Goal: Task Accomplishment & Management: Manage account settings

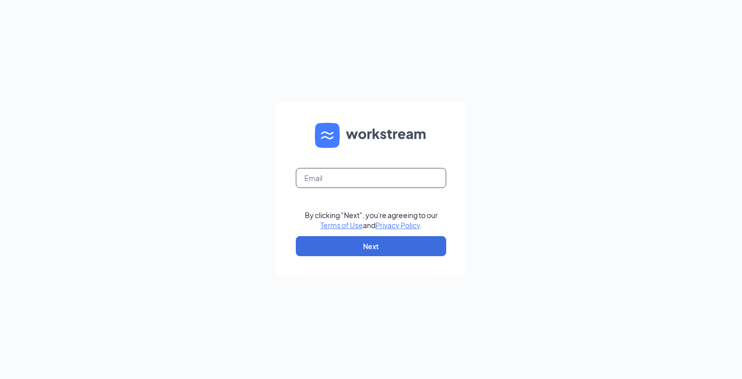
click at [326, 188] on input "text" at bounding box center [371, 178] width 150 height 20
type input "lawrencesouth@runza.com"
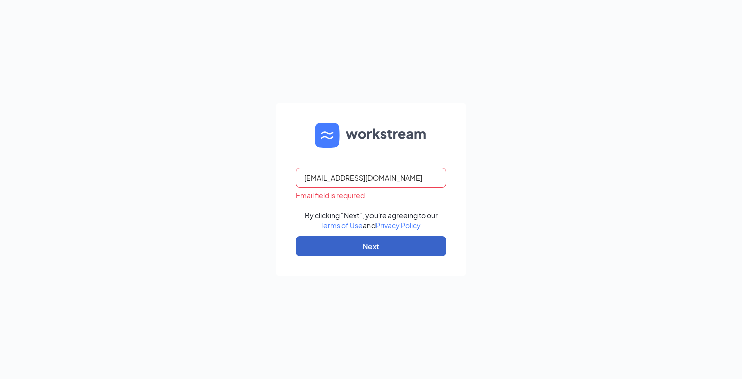
click at [334, 256] on button "Next" at bounding box center [371, 246] width 150 height 20
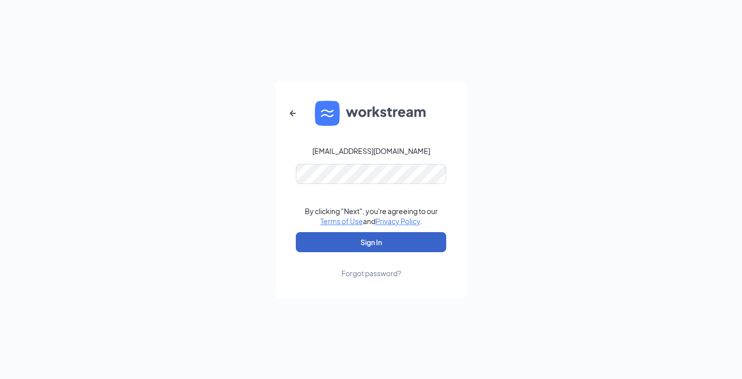
click at [335, 252] on button "Sign In" at bounding box center [371, 242] width 150 height 20
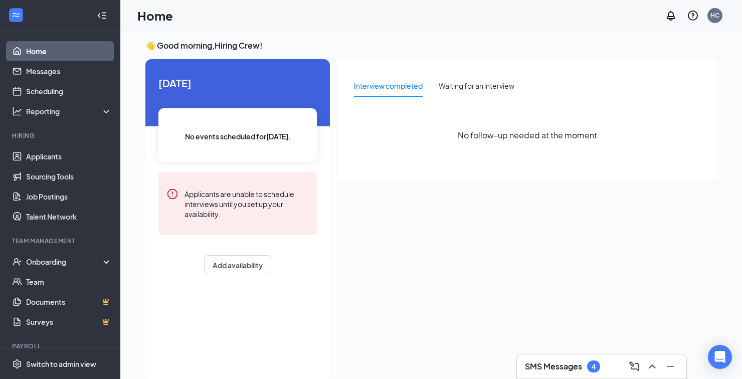
scroll to position [21, 0]
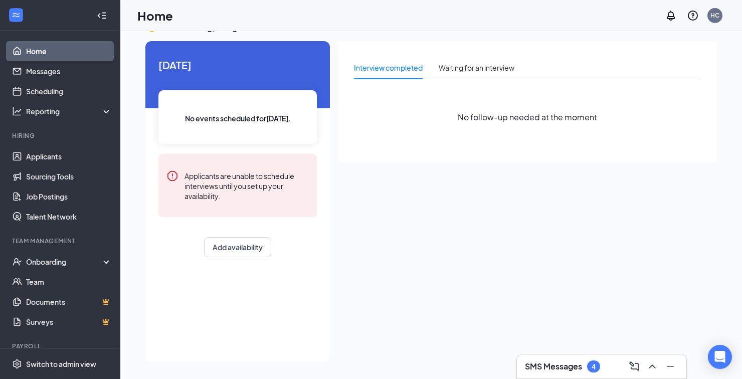
click at [648, 373] on icon "ChevronUp" at bounding box center [653, 367] width 12 height 12
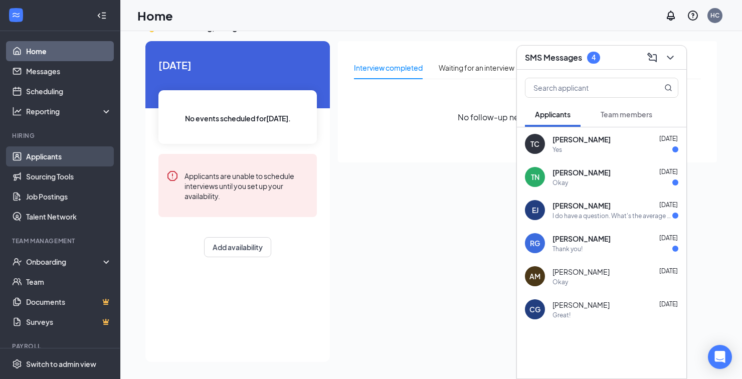
click at [37, 155] on link "Applicants" at bounding box center [69, 156] width 86 height 20
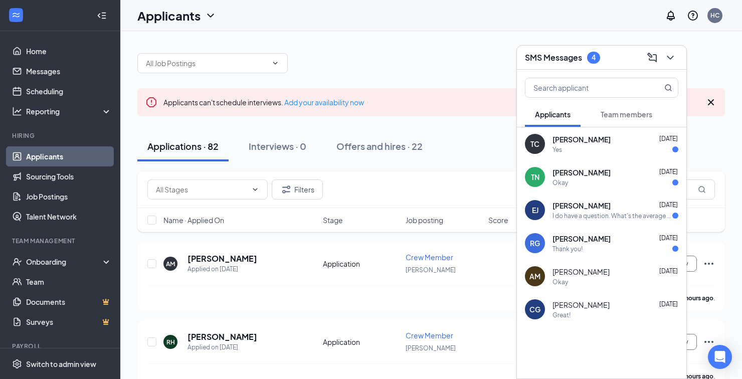
click at [678, 66] on div at bounding box center [670, 58] width 18 height 16
click at [672, 64] on icon "ChevronDown" at bounding box center [671, 58] width 12 height 12
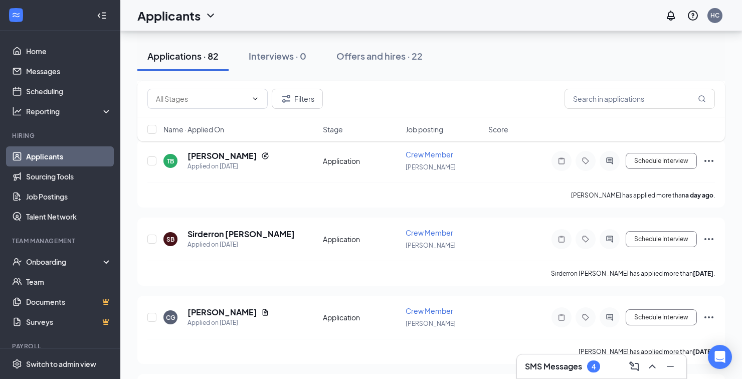
scroll to position [415, 0]
click at [654, 373] on icon "ChevronUp" at bounding box center [653, 367] width 12 height 12
